Goal: Information Seeking & Learning: Learn about a topic

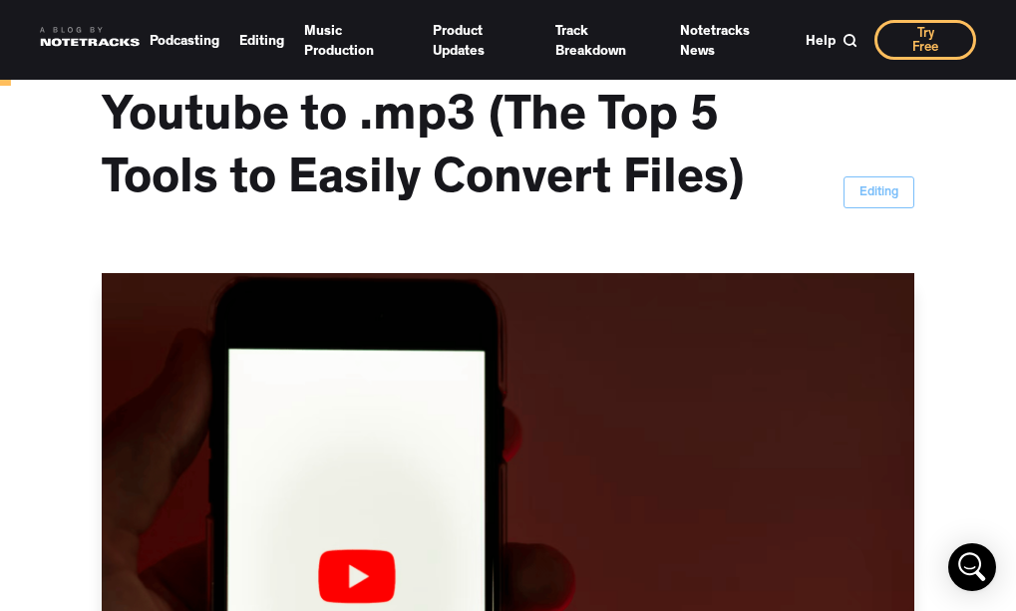
scroll to position [134, 0]
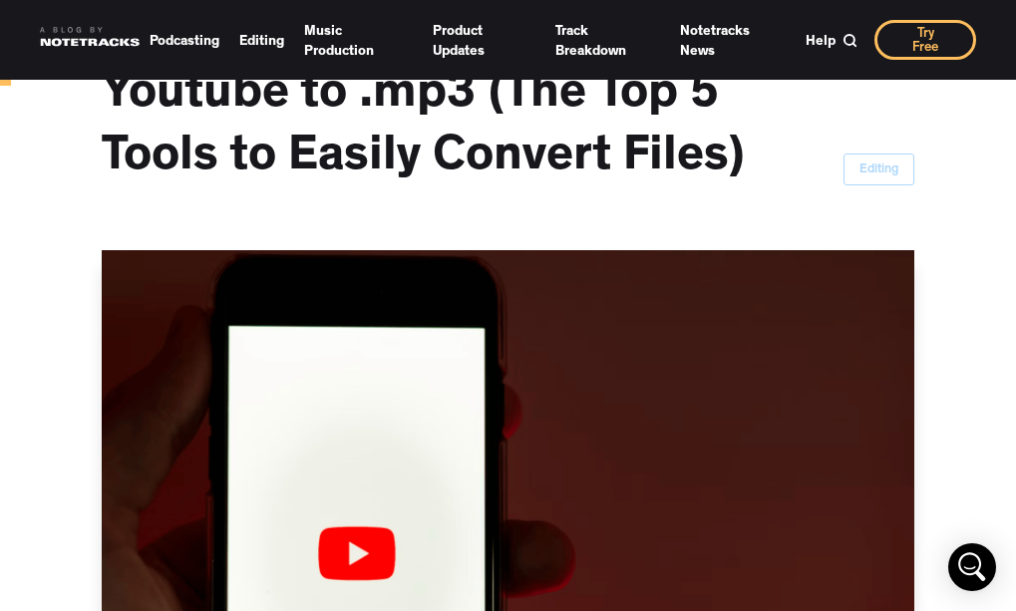
click at [872, 165] on div "Editing" at bounding box center [878, 170] width 39 height 20
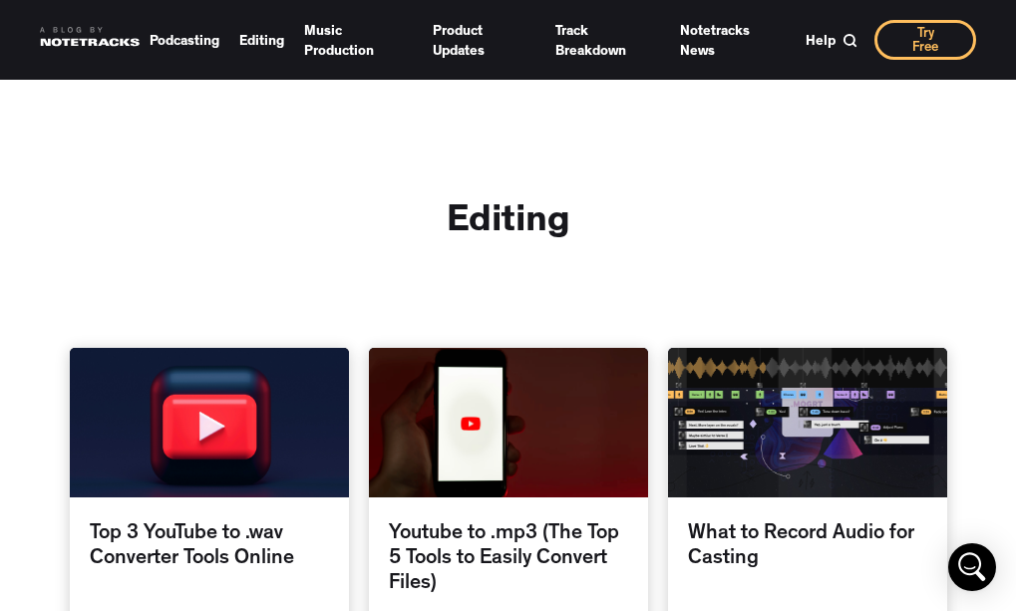
click at [512, 486] on div at bounding box center [508, 423] width 279 height 150
